Goal: Task Accomplishment & Management: Manage account settings

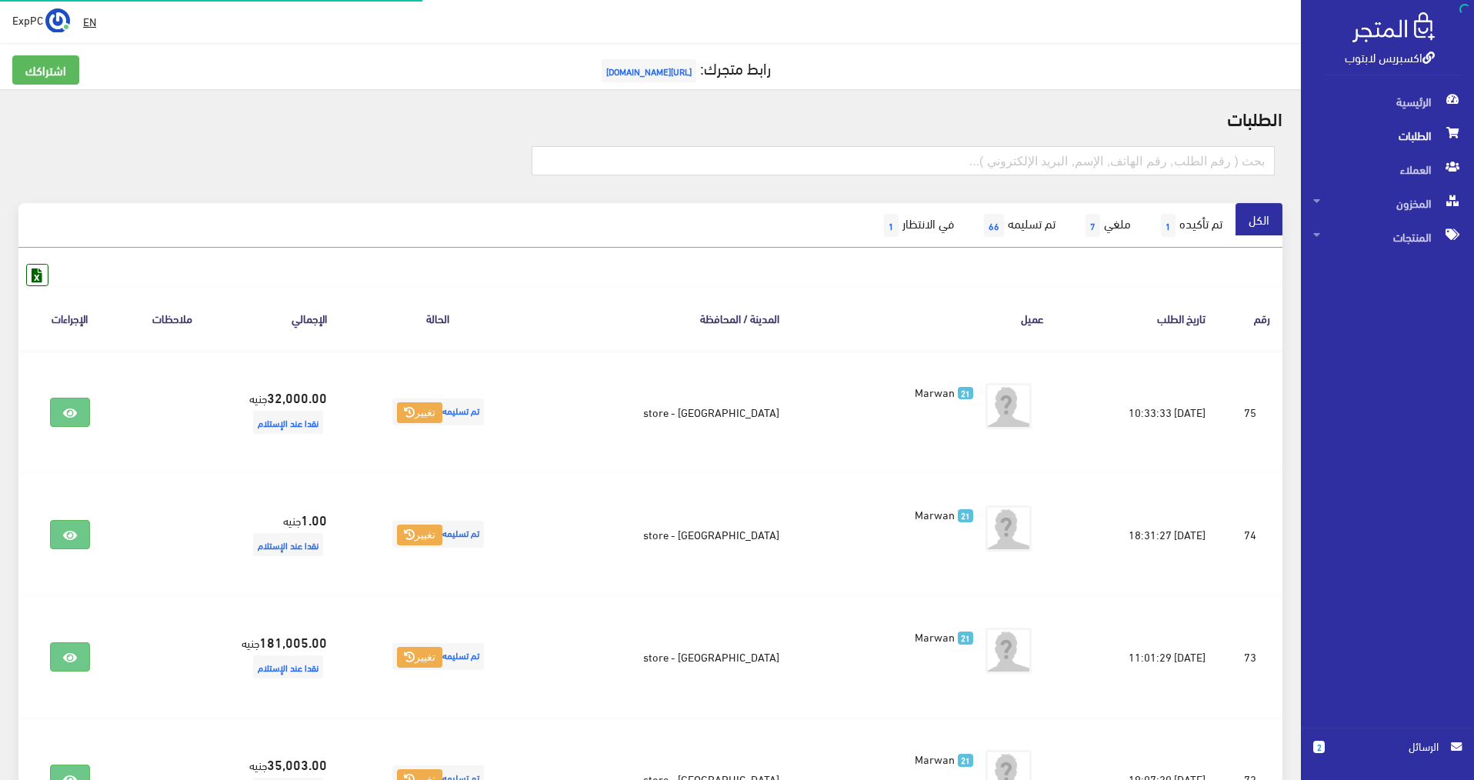
click at [1405, 138] on span "الطلبات" at bounding box center [1387, 135] width 148 height 34
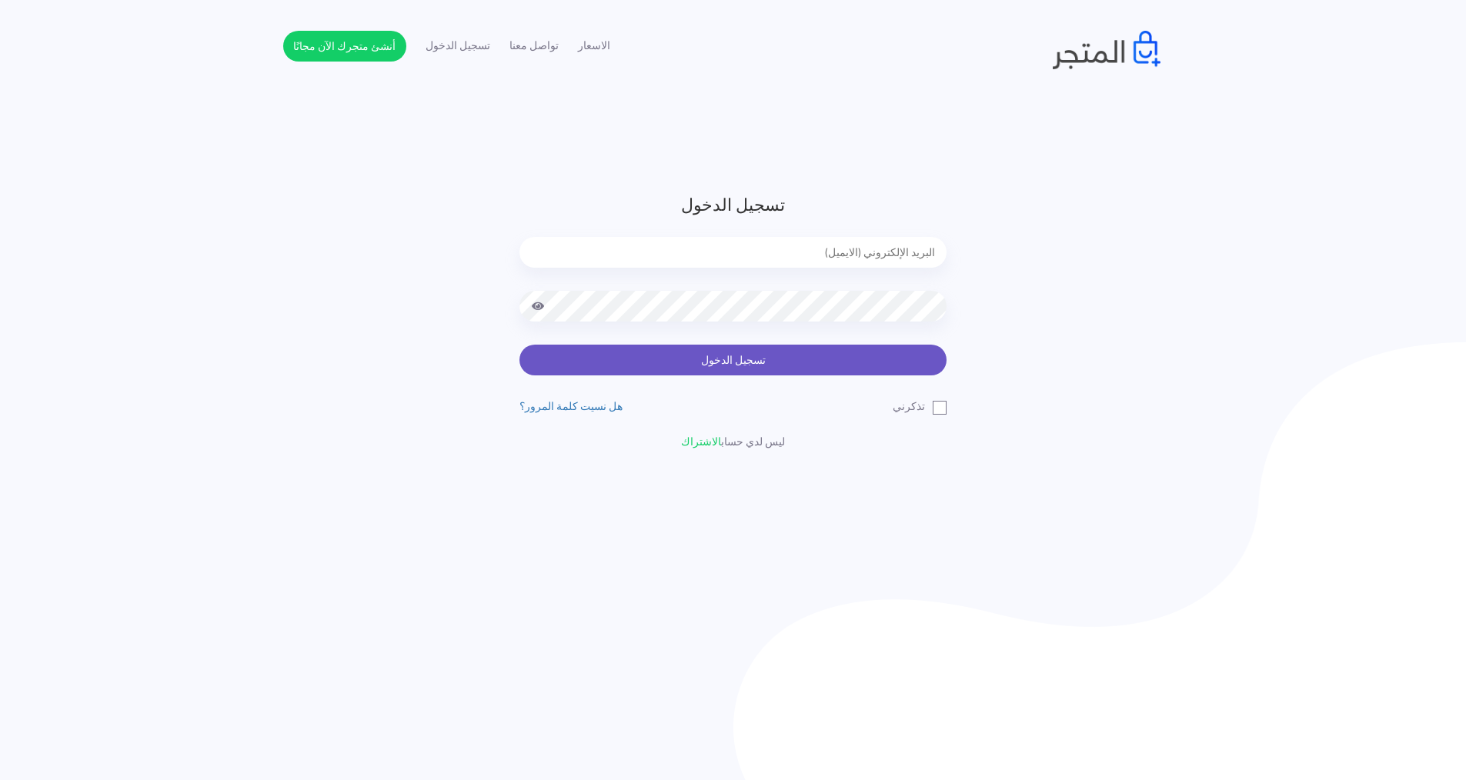
type input "[EMAIL_ADDRESS][DOMAIN_NAME]"
click at [815, 371] on button "تسجيل الدخول" at bounding box center [732, 360] width 427 height 31
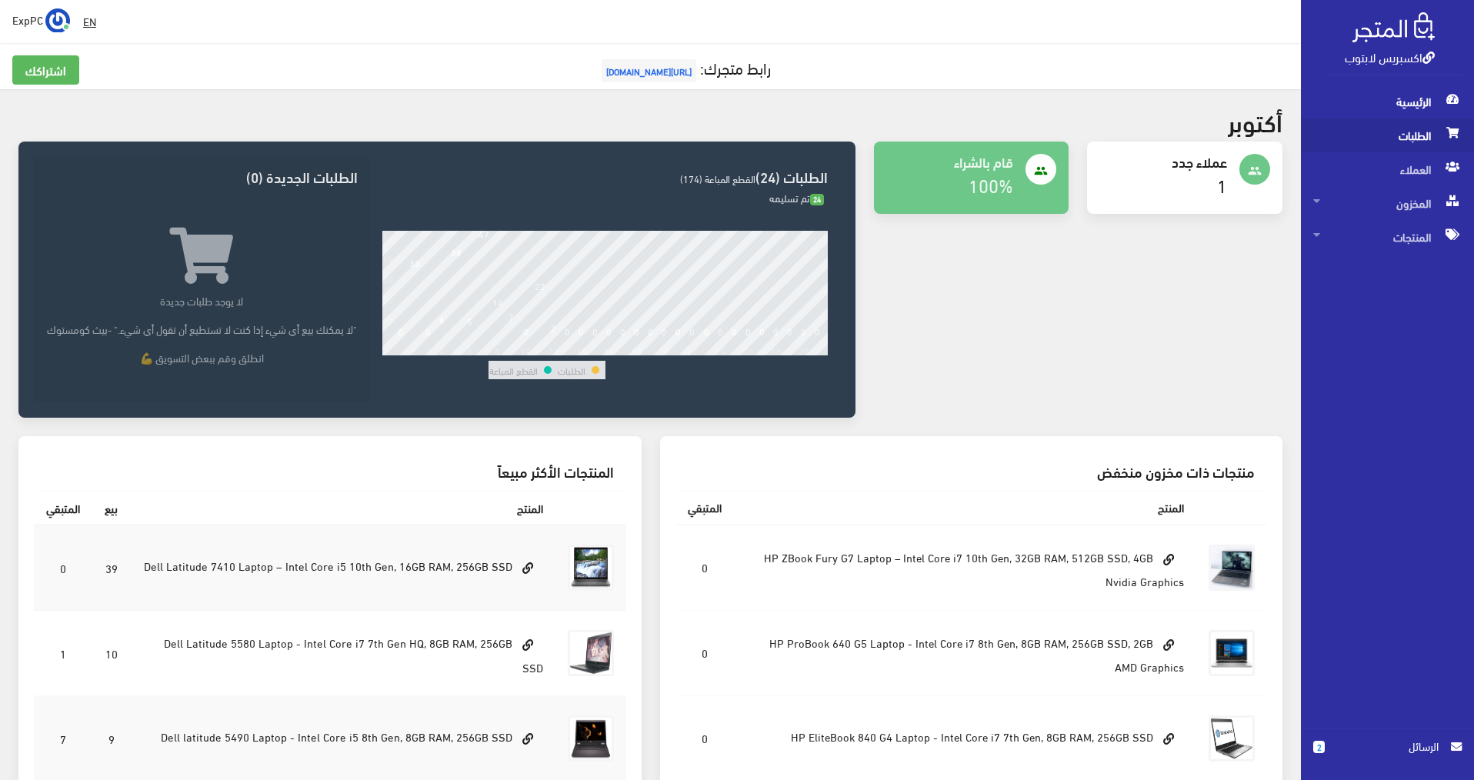
click at [1428, 128] on span "الطلبات" at bounding box center [1387, 135] width 148 height 34
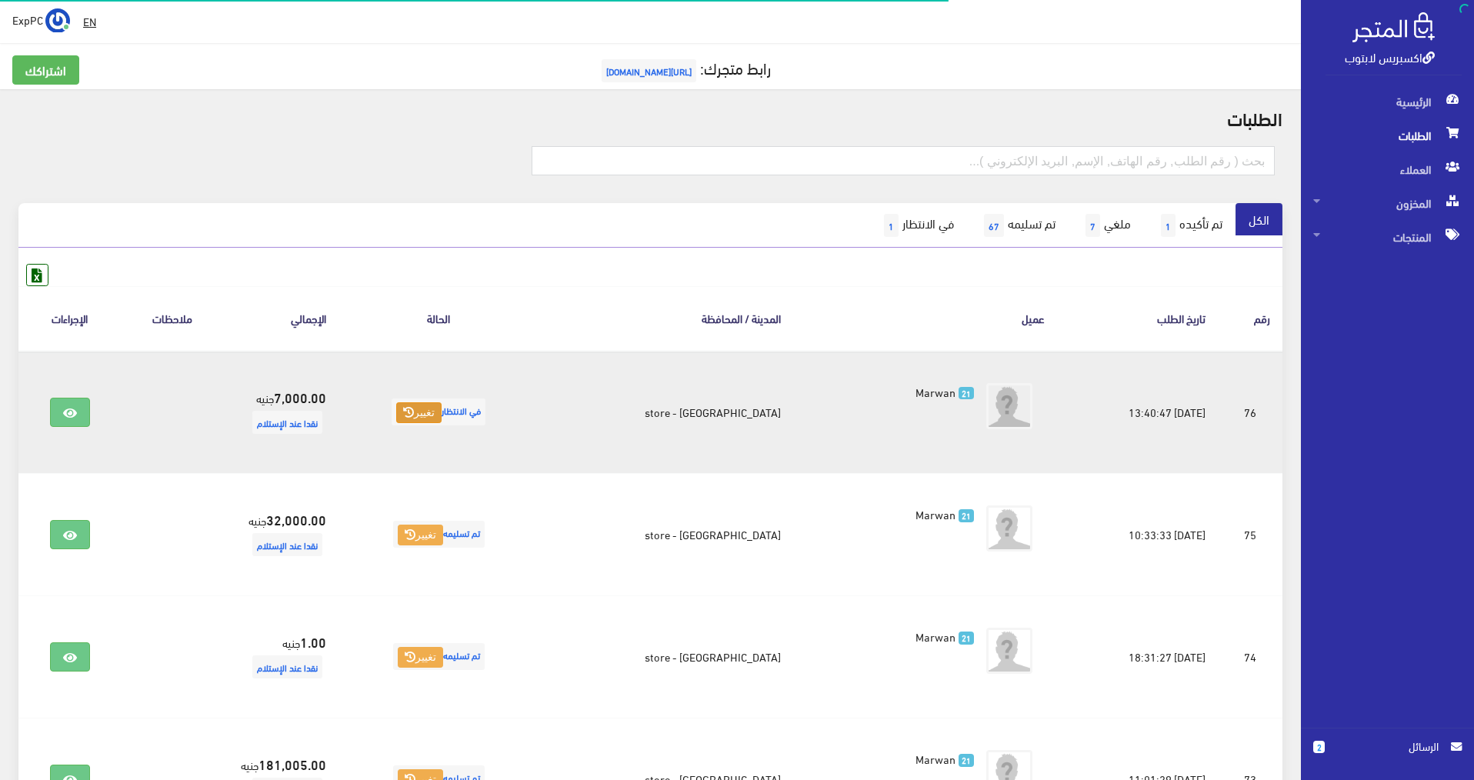
click at [412, 410] on button "تغيير" at bounding box center [418, 413] width 45 height 22
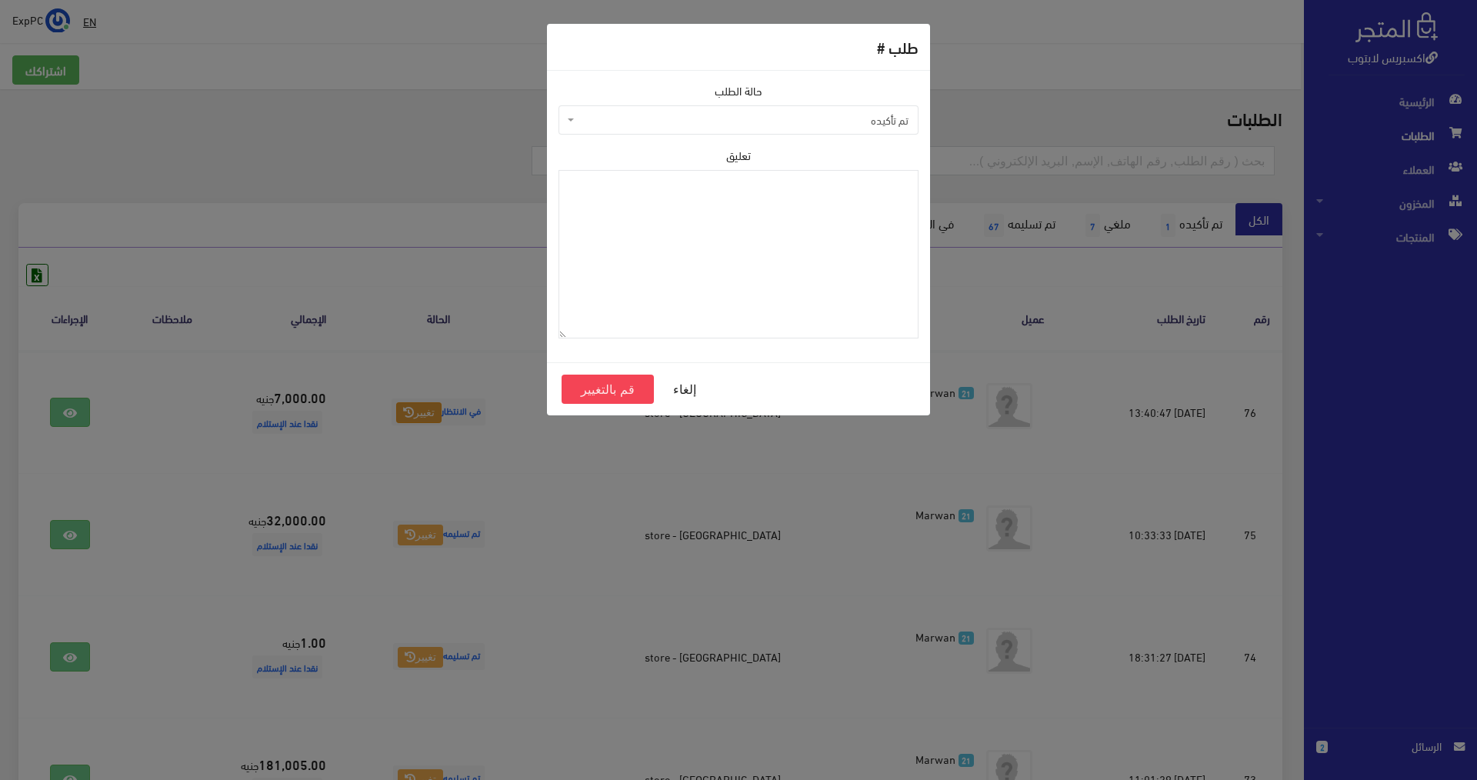
click at [741, 119] on span "تم تأكيده" at bounding box center [743, 119] width 331 height 15
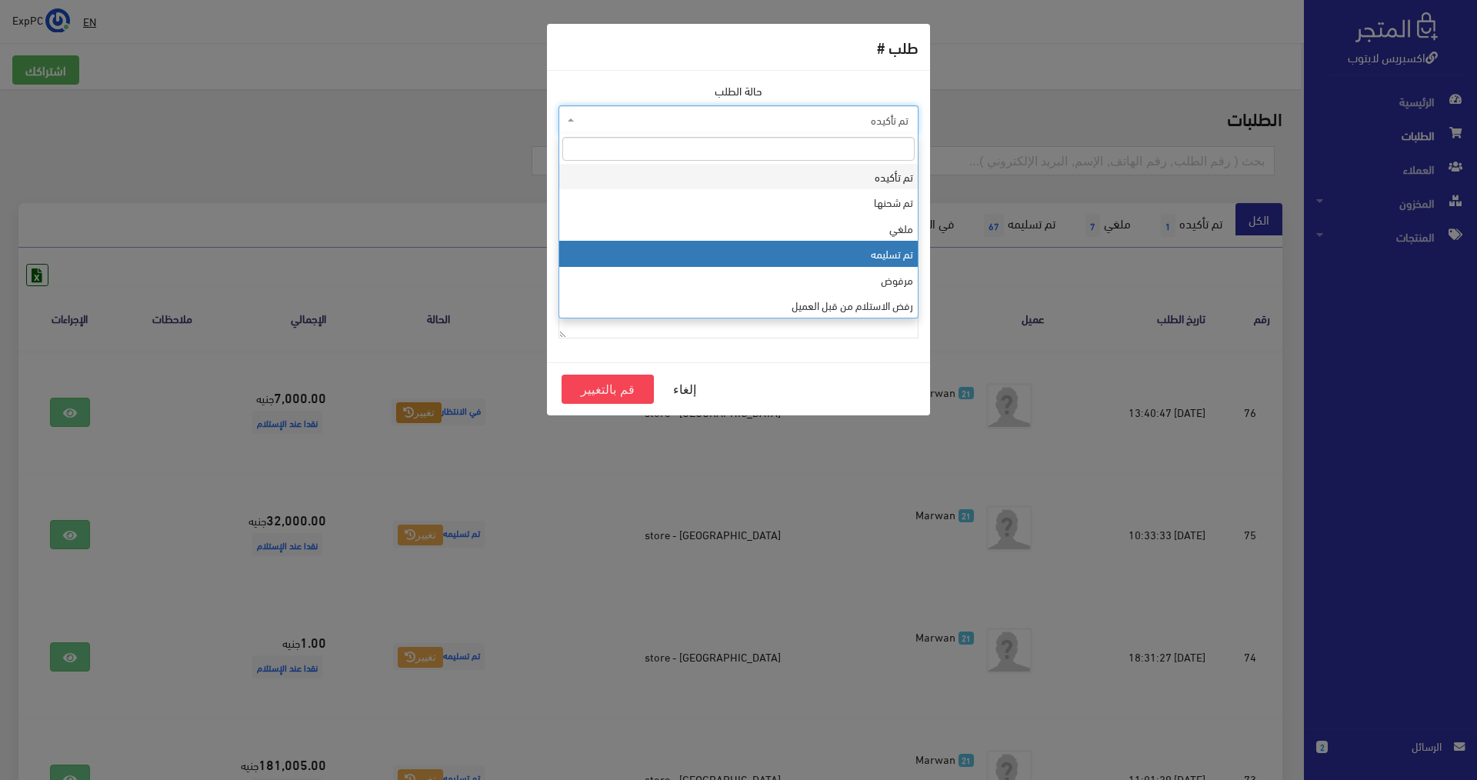
select select "4"
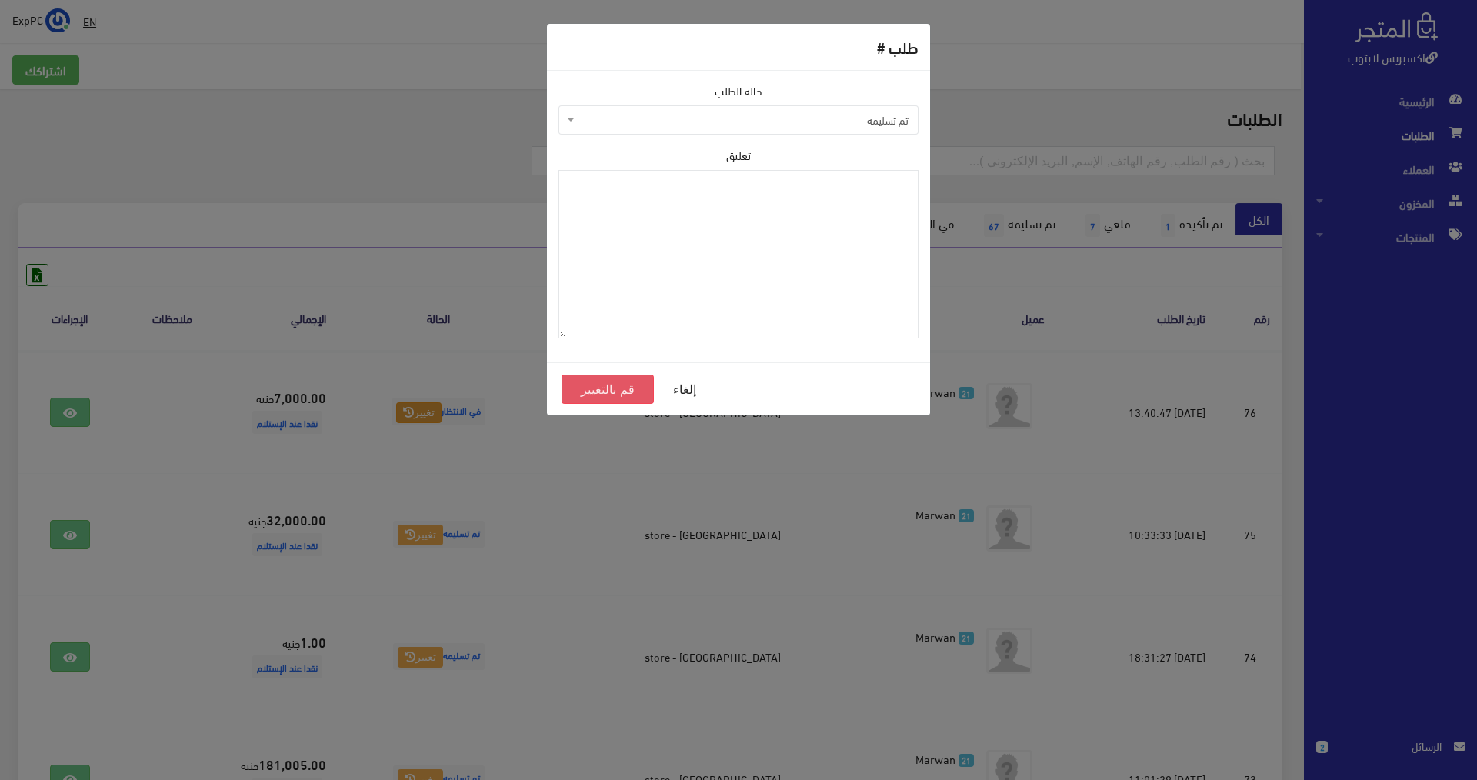
click at [598, 386] on button "قم بالتغيير" at bounding box center [608, 389] width 92 height 29
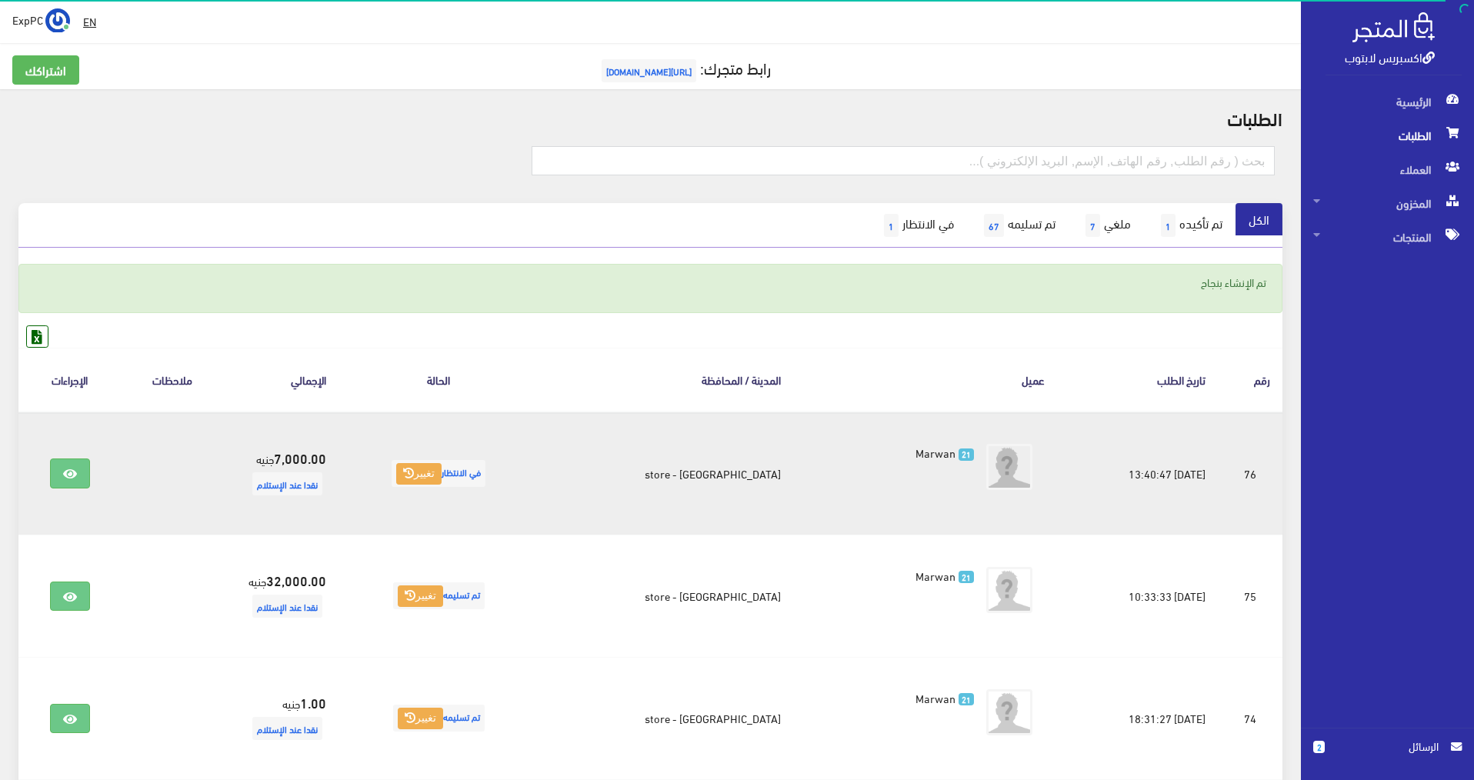
click at [408, 469] on span "في الانتظار تغيير" at bounding box center [439, 473] width 94 height 27
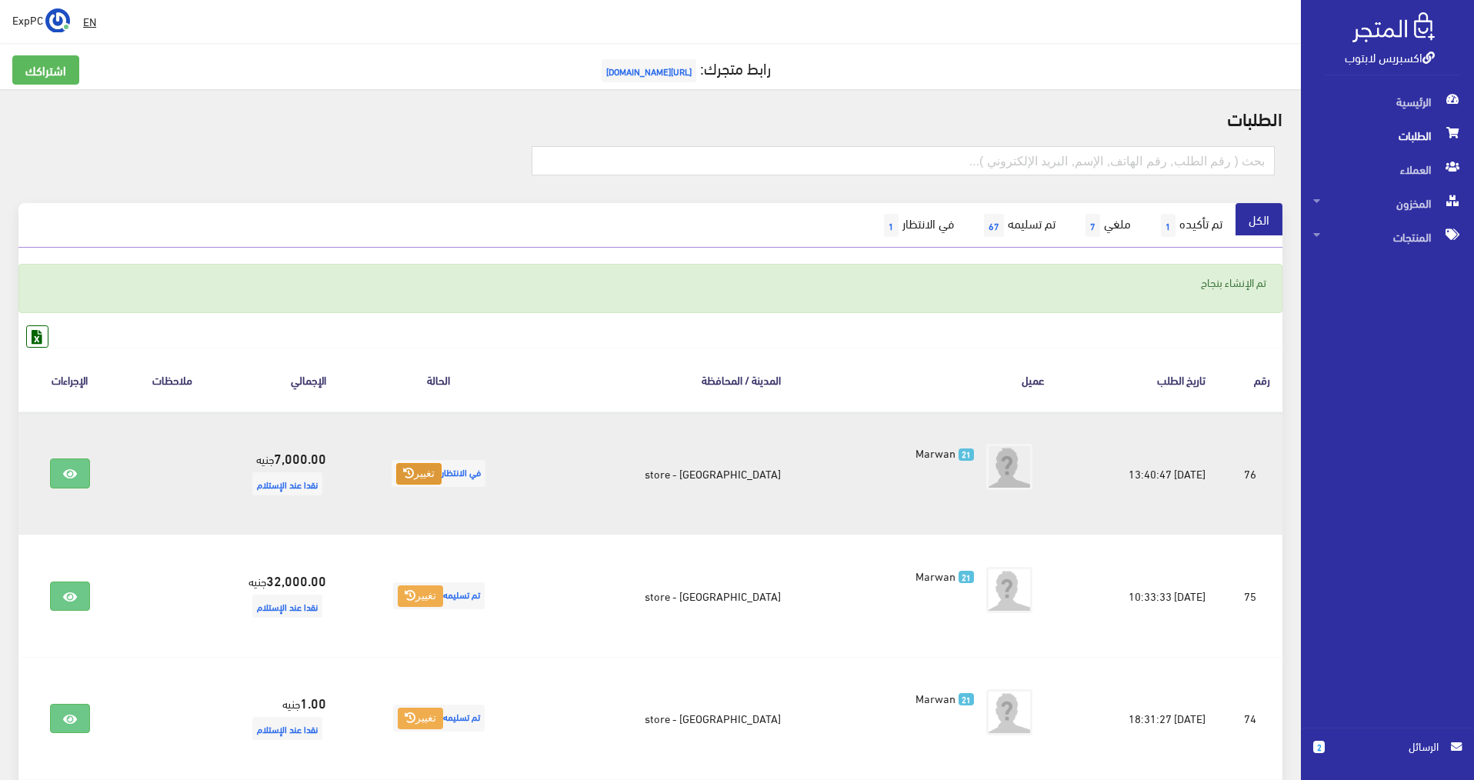
click at [434, 478] on button "تغيير" at bounding box center [418, 474] width 45 height 22
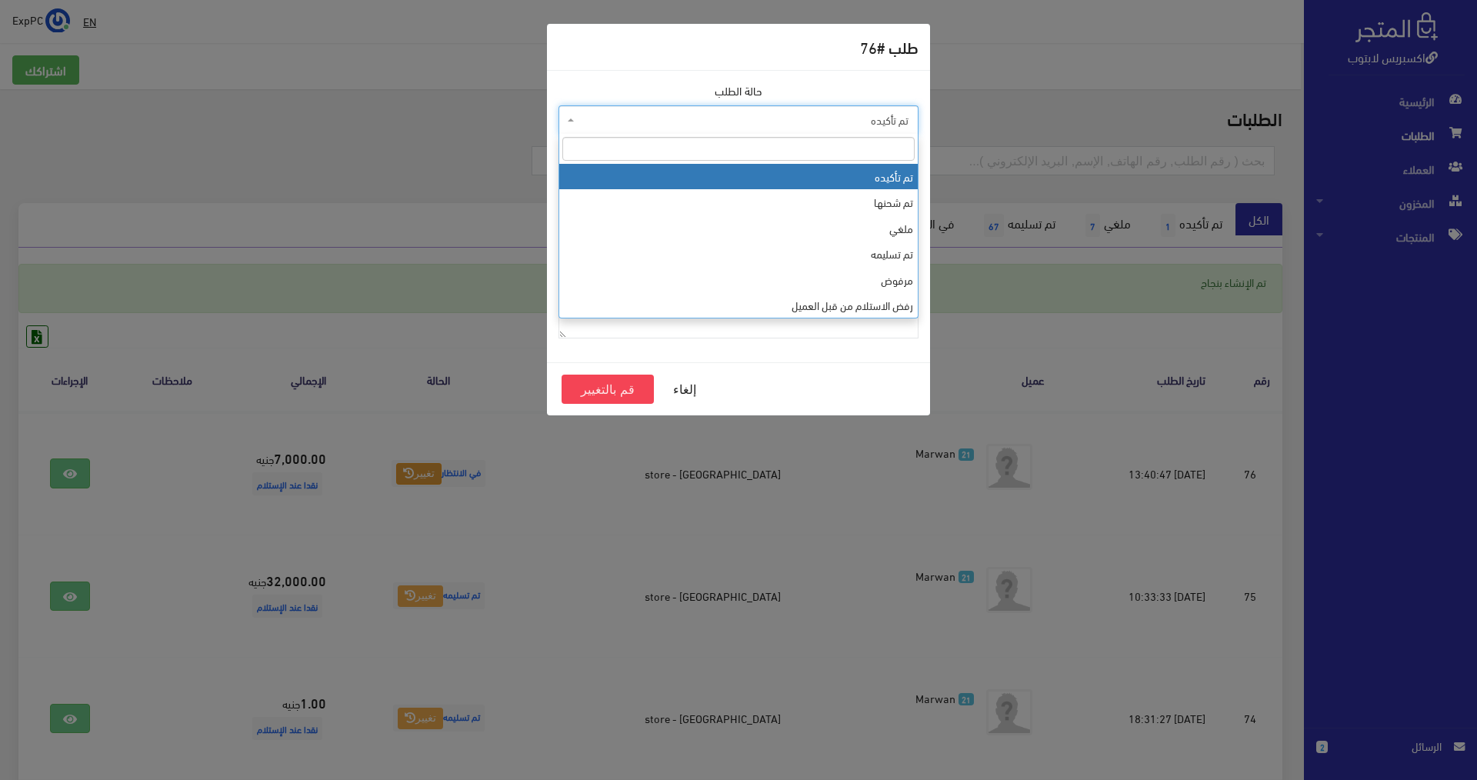
click at [856, 121] on span "تم تأكيده" at bounding box center [743, 119] width 331 height 15
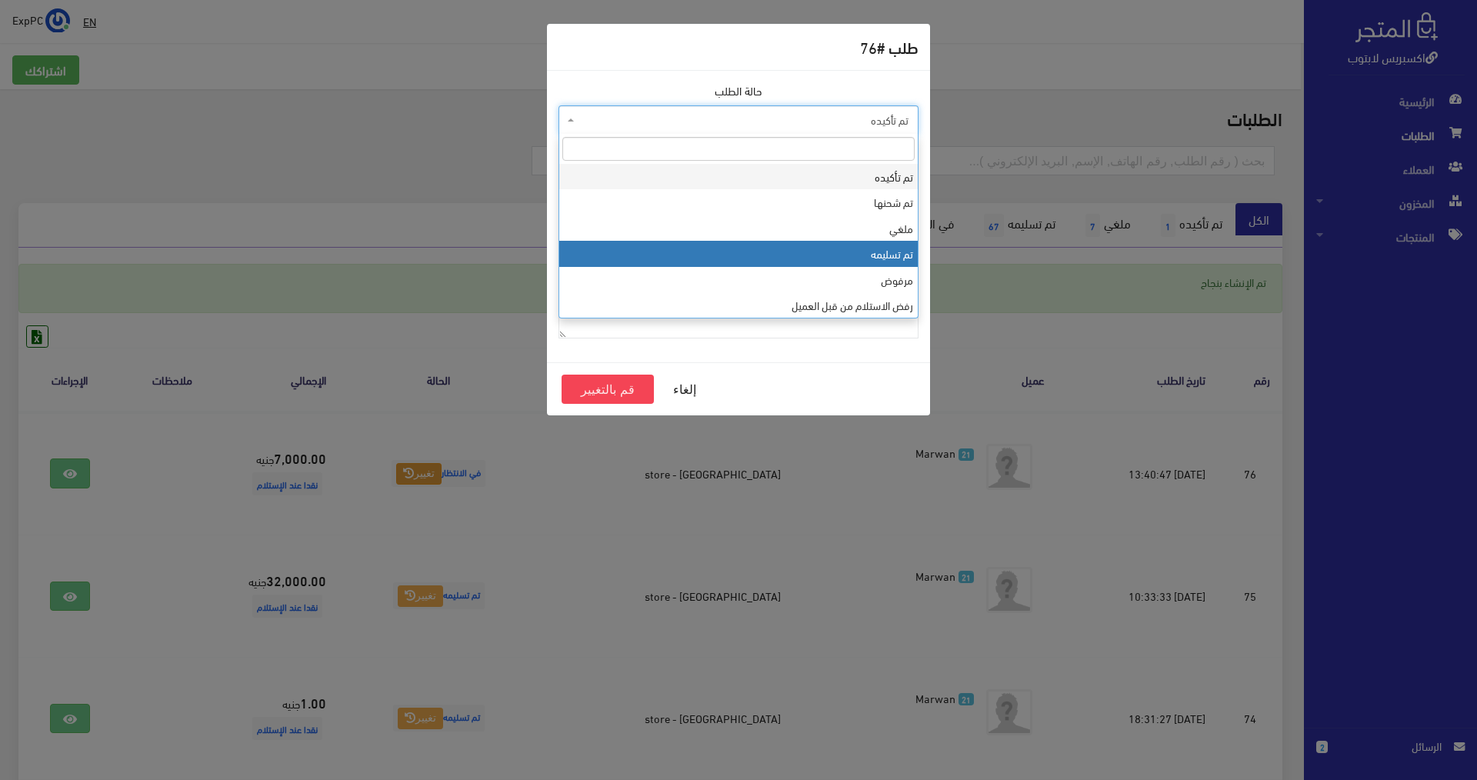
select select "4"
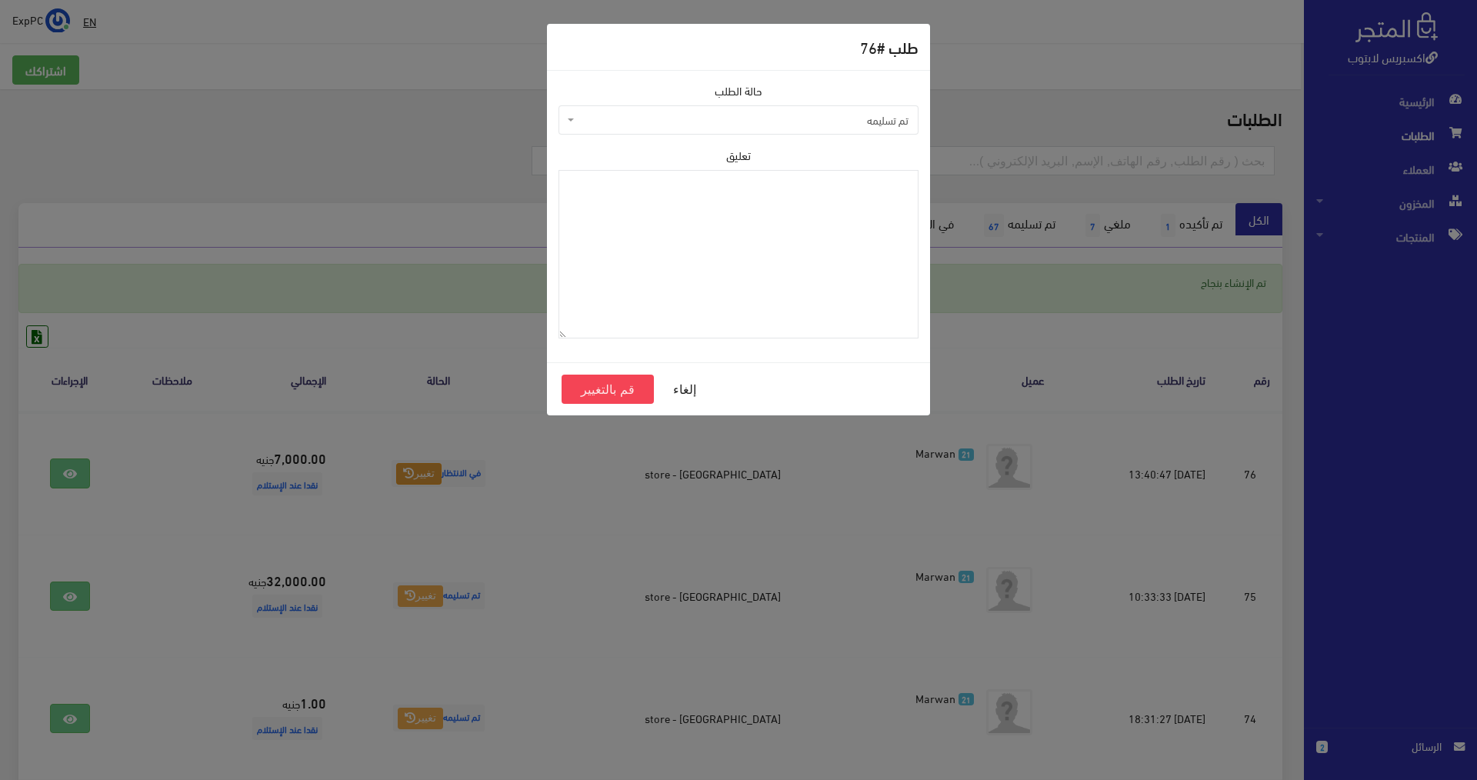
click at [567, 405] on div "إلغاء قم بالتغيير" at bounding box center [738, 388] width 383 height 53
click at [587, 388] on button "قم بالتغيير" at bounding box center [608, 389] width 92 height 29
